Goal: Task Accomplishment & Management: Manage account settings

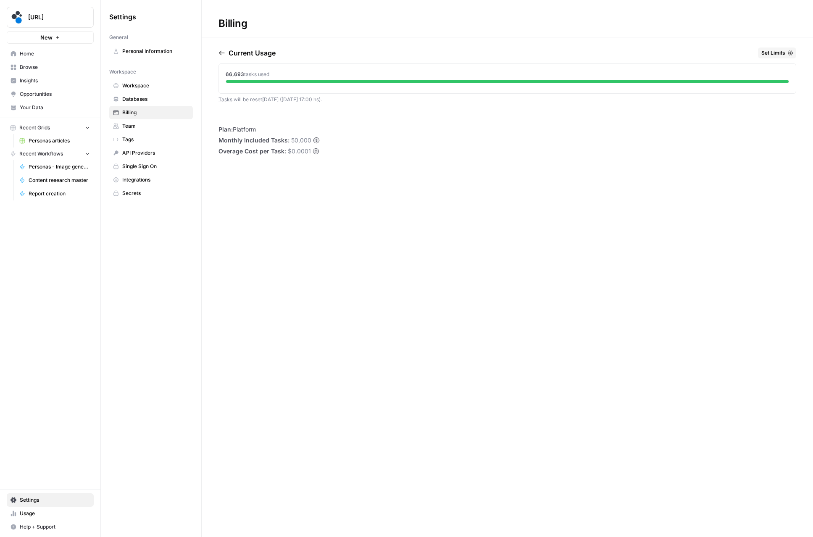
click at [26, 16] on button "[URL]" at bounding box center [50, 17] width 87 height 21
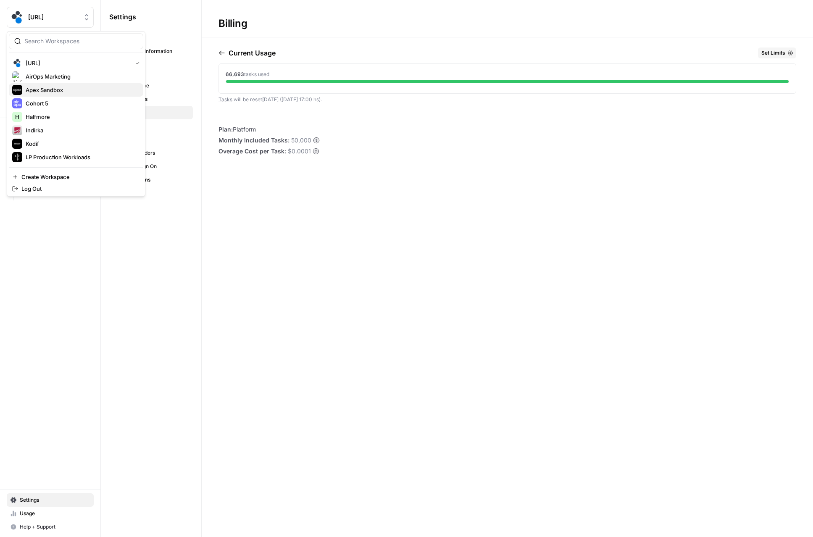
click at [51, 89] on span "Apex Sandbox" at bounding box center [81, 90] width 111 height 8
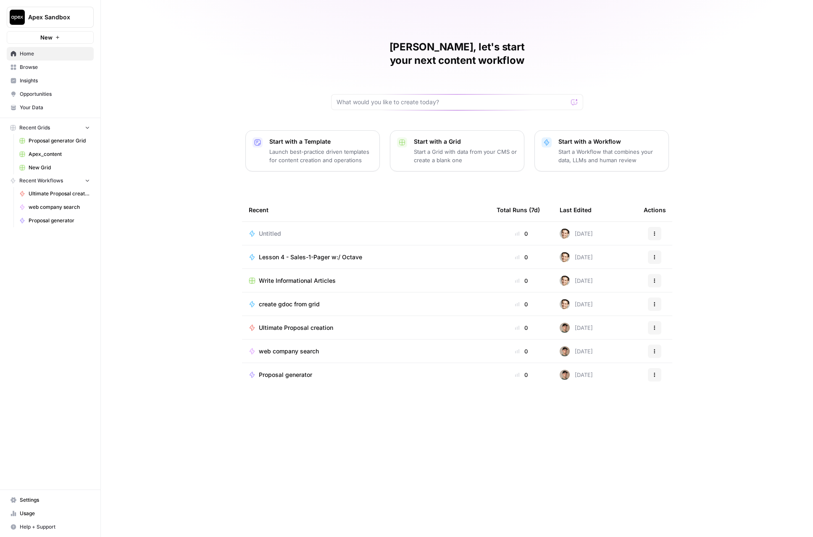
click at [38, 505] on link "Settings" at bounding box center [50, 499] width 87 height 13
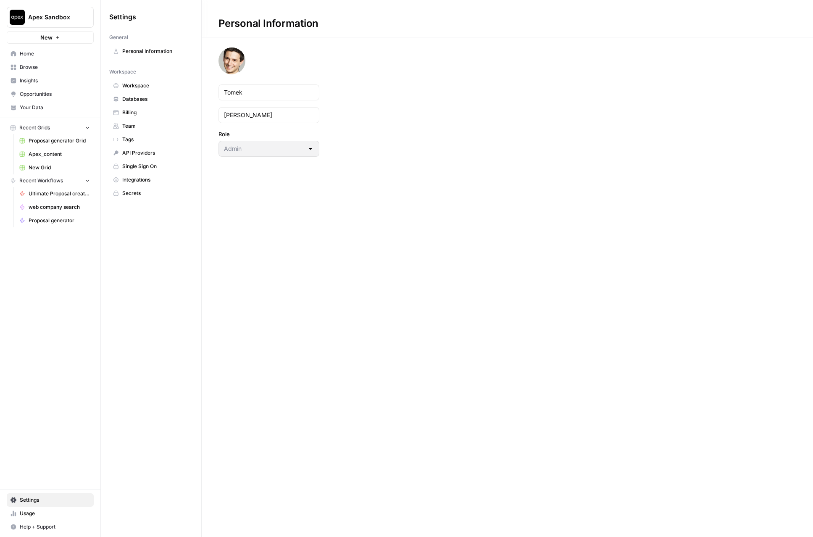
click at [138, 118] on link "Billing" at bounding box center [151, 112] width 84 height 13
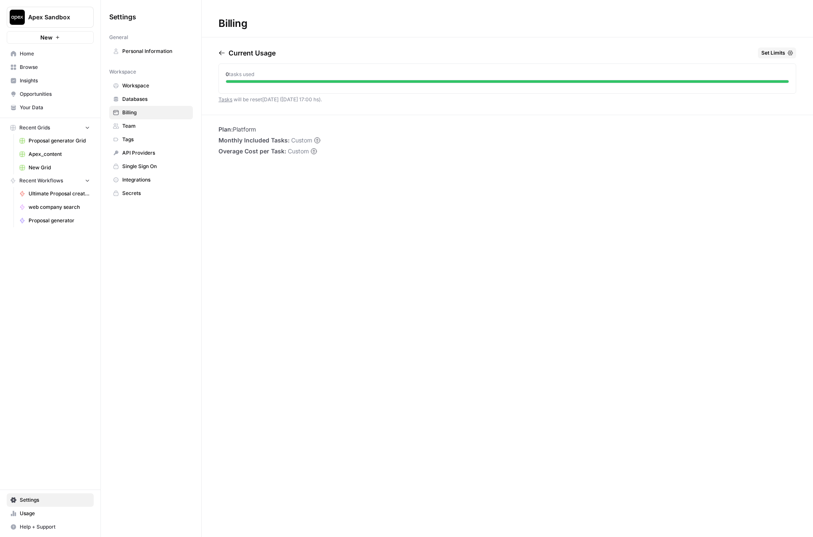
click at [32, 14] on span "Apex Sandbox" at bounding box center [53, 17] width 51 height 8
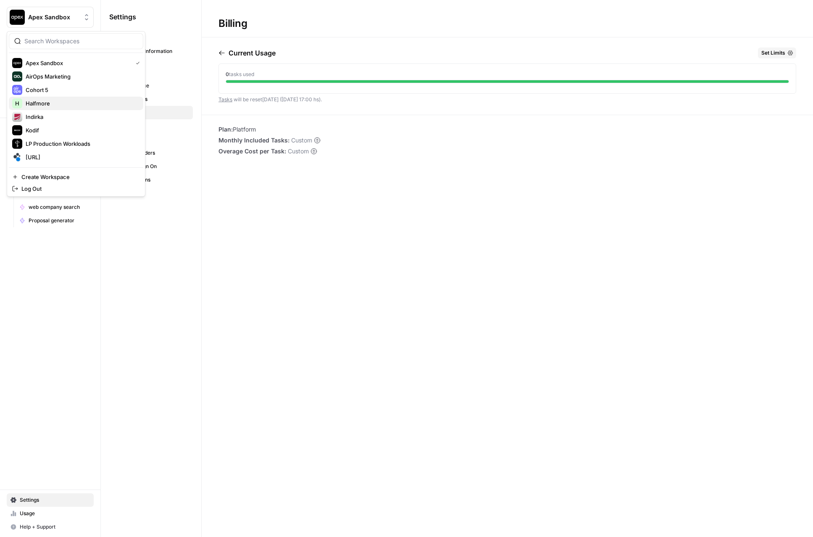
click at [36, 104] on span "Halfmore" at bounding box center [81, 103] width 111 height 8
